Goal: Navigation & Orientation: Find specific page/section

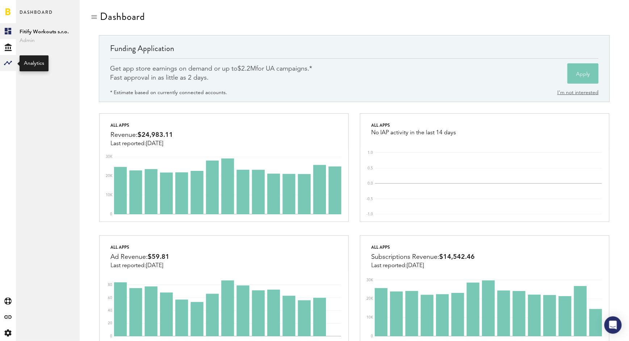
click at [7, 59] on rect at bounding box center [8, 63] width 9 height 9
click at [34, 49] on link "Subscriptions" at bounding box center [48, 47] width 64 height 16
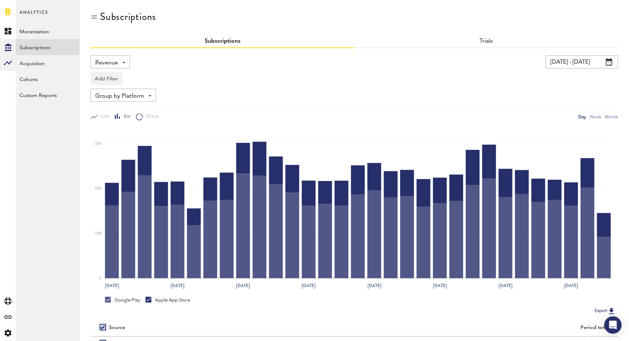
click at [12, 47] on div "Created with Sketch." at bounding box center [8, 47] width 16 height 16
click at [38, 33] on link "Overview" at bounding box center [48, 31] width 64 height 16
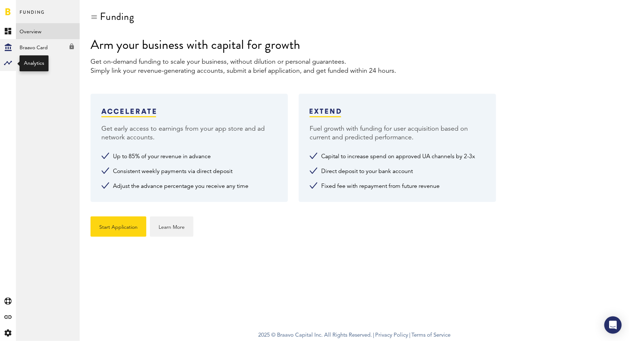
click at [12, 62] on rect at bounding box center [8, 63] width 9 height 9
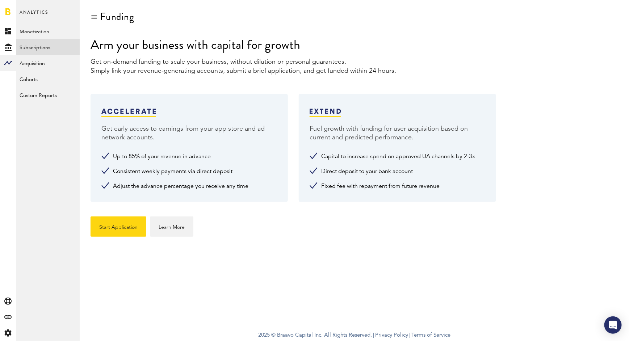
click at [50, 48] on link "Subscriptions" at bounding box center [48, 47] width 64 height 16
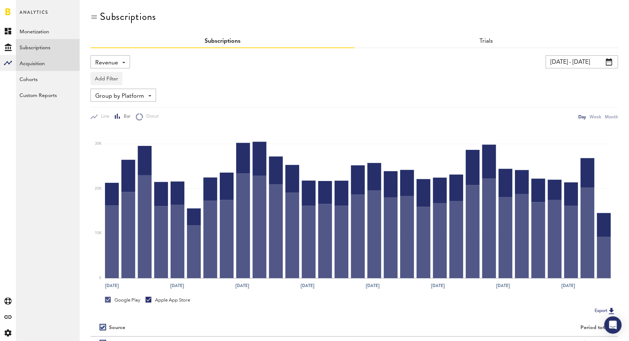
click at [48, 60] on link "Acquisition" at bounding box center [48, 63] width 64 height 16
click at [42, 79] on link "Cohorts" at bounding box center [48, 79] width 64 height 16
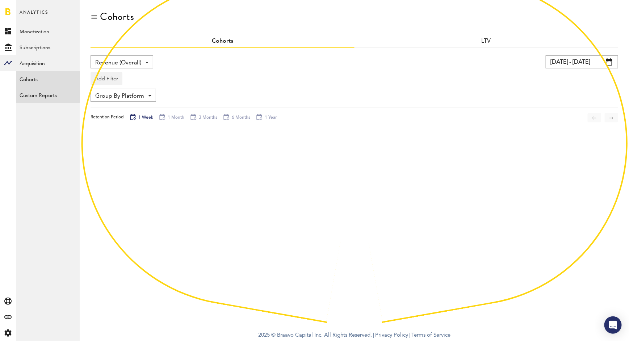
click at [42, 96] on link "Custom Reports" at bounding box center [48, 95] width 64 height 16
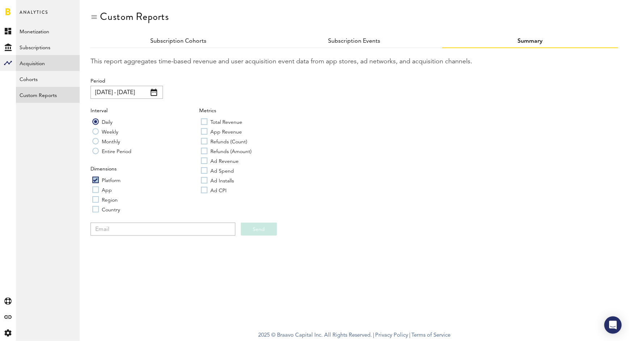
click at [39, 63] on link "Acquisition" at bounding box center [48, 63] width 64 height 16
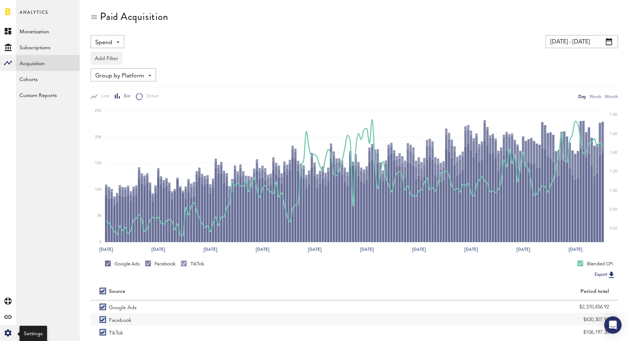
click at [8, 335] on icon at bounding box center [7, 333] width 7 height 7
click at [41, 63] on link "Billing" at bounding box center [48, 63] width 64 height 16
